Goal: Task Accomplishment & Management: Complete application form

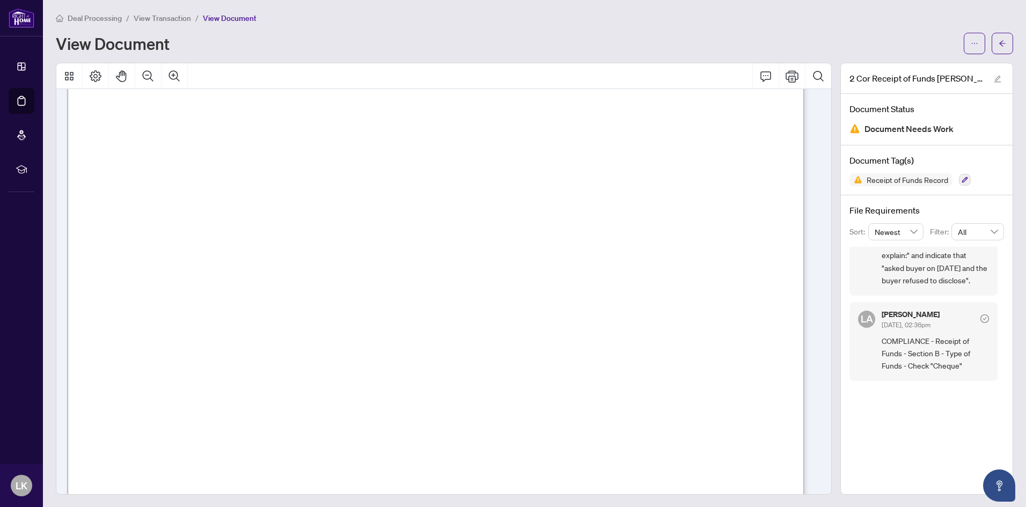
scroll to position [268, 0]
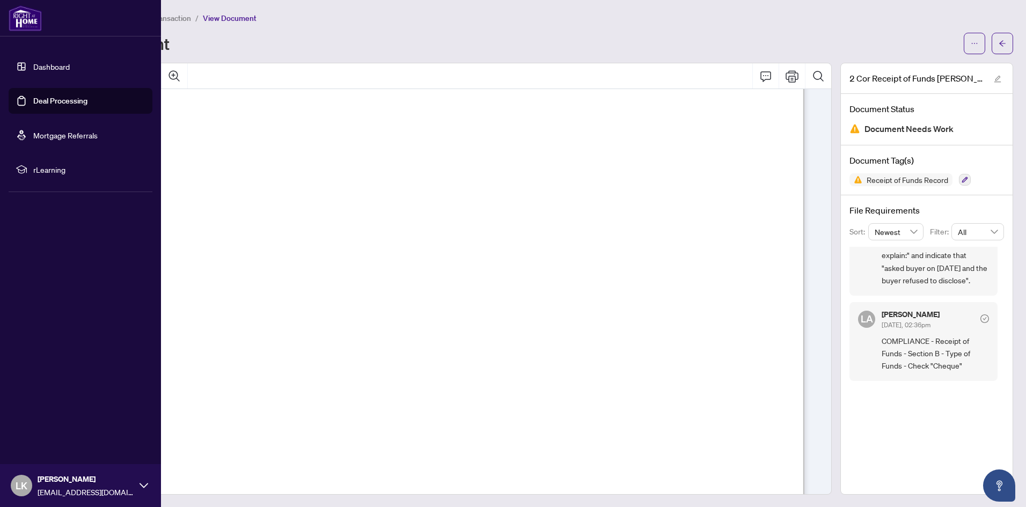
click at [40, 98] on link "Deal Processing" at bounding box center [60, 101] width 54 height 10
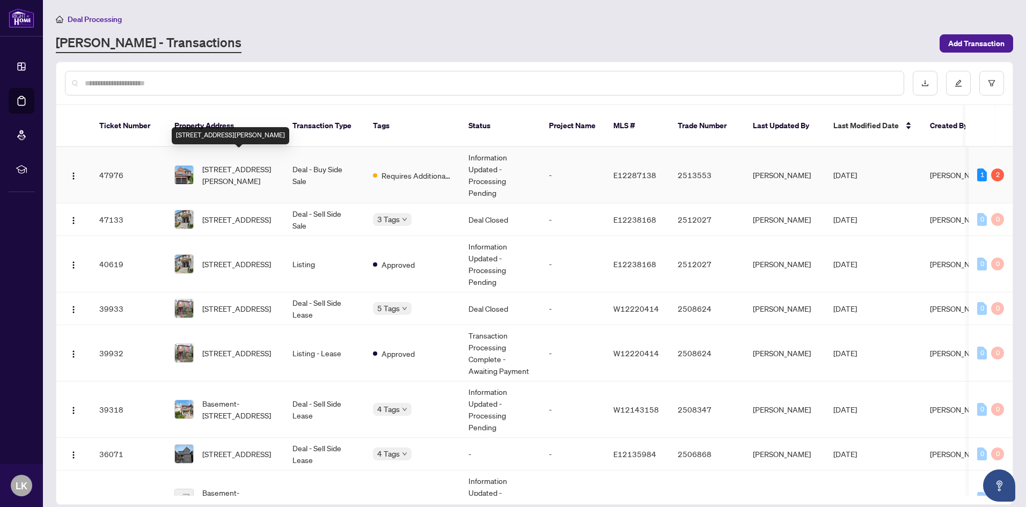
click at [265, 163] on span "[STREET_ADDRESS][PERSON_NAME]" at bounding box center [238, 175] width 73 height 24
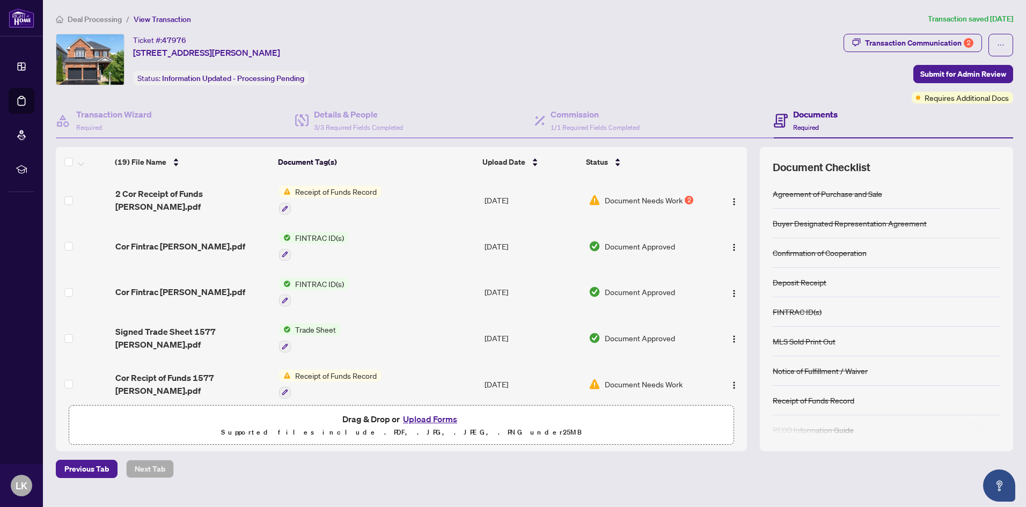
click at [416, 416] on button "Upload Forms" at bounding box center [430, 419] width 61 height 14
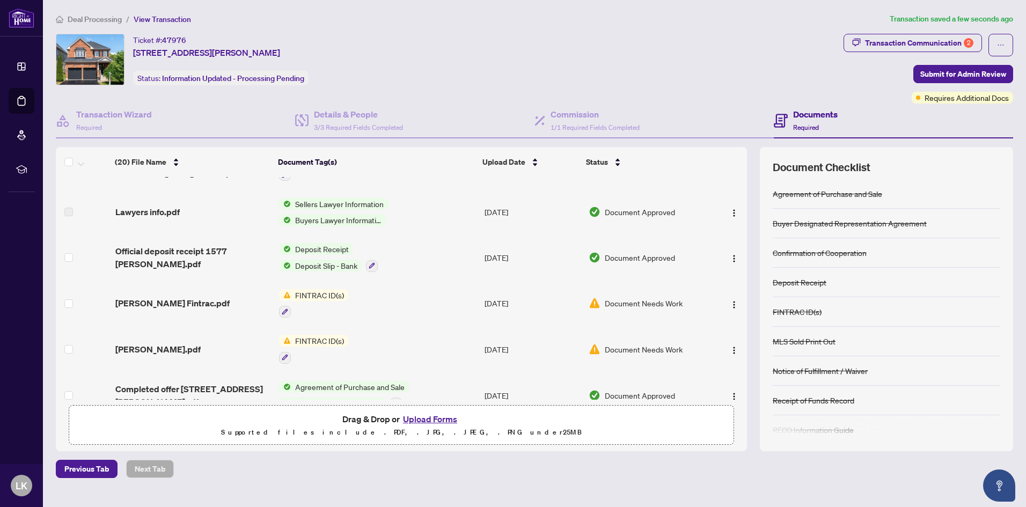
scroll to position [670, 0]
click at [952, 72] on span "Submit for Admin Review" at bounding box center [963, 73] width 86 height 17
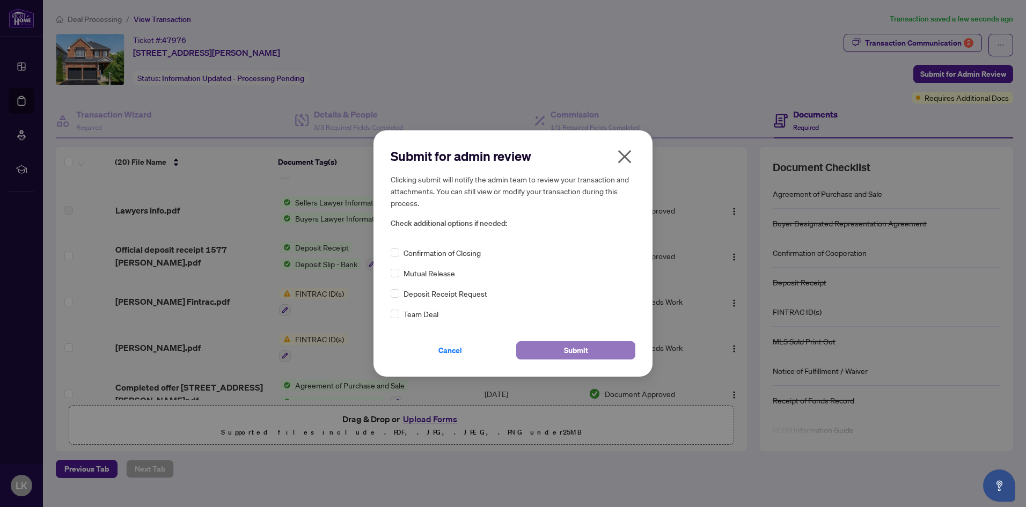
click at [594, 351] on button "Submit" at bounding box center [575, 350] width 119 height 18
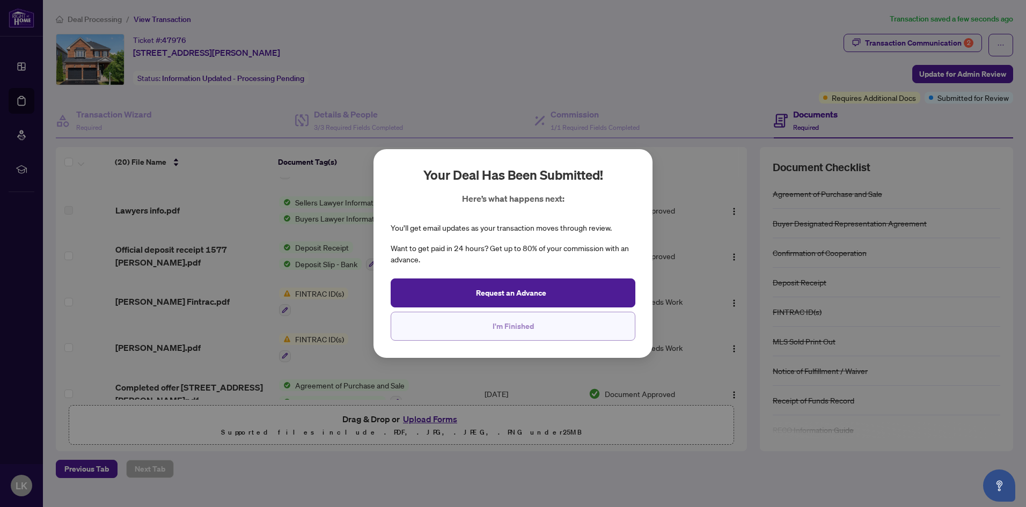
click at [554, 323] on button "I'm Finished" at bounding box center [513, 326] width 245 height 29
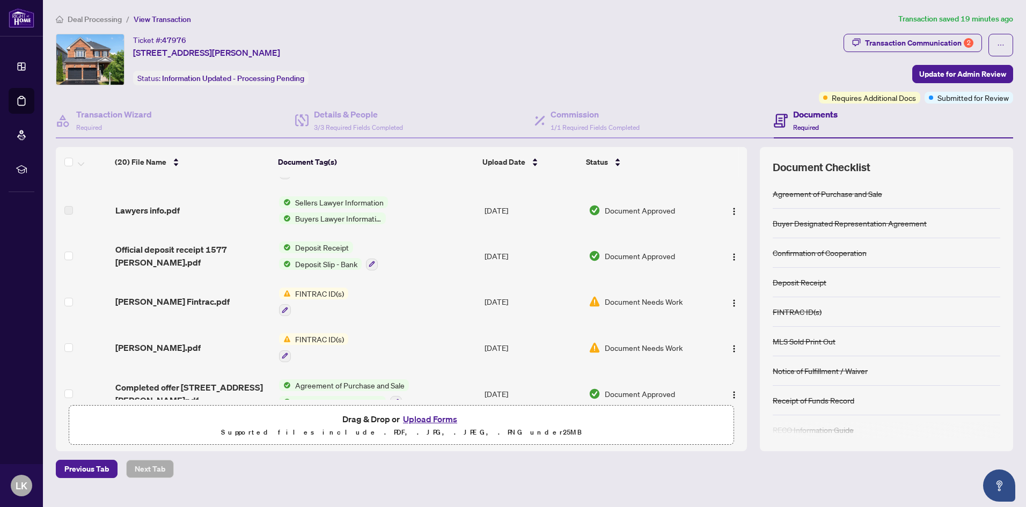
click at [446, 58] on div "Ticket #: 47976 [STREET_ADDRESS][PERSON_NAME] Status: Information Updated - Pro…" at bounding box center [435, 60] width 759 height 52
